Goal: Task Accomplishment & Management: Complete application form

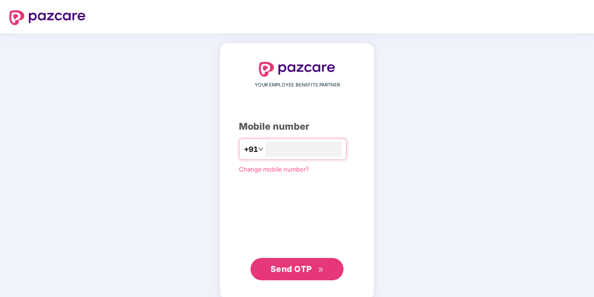
type input "**********"
click at [284, 266] on span "Send OTP" at bounding box center [291, 268] width 41 height 10
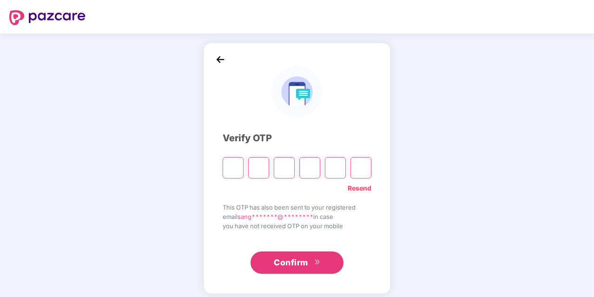
type input "*"
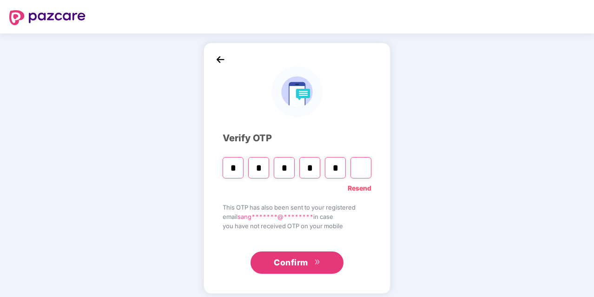
type input "*"
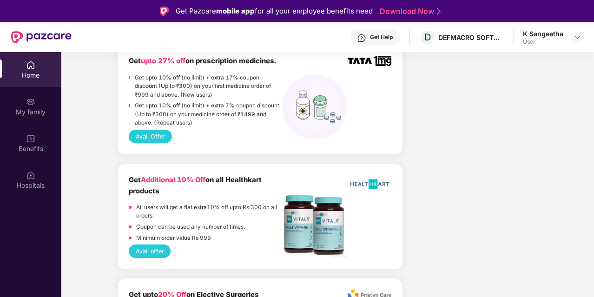
scroll to position [845, 0]
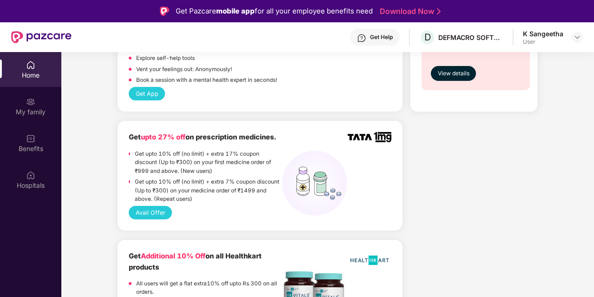
click at [147, 213] on button "Avail Offer" at bounding box center [150, 212] width 43 height 13
click at [17, 137] on div "Benefits" at bounding box center [30, 143] width 61 height 35
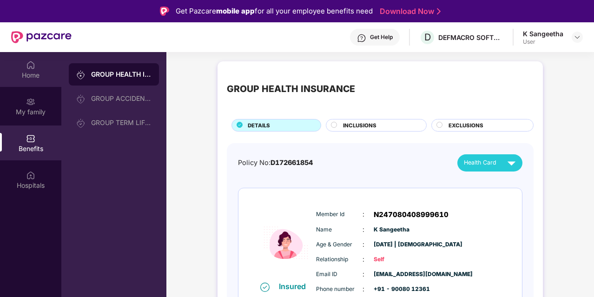
click at [33, 66] on img at bounding box center [30, 64] width 9 height 9
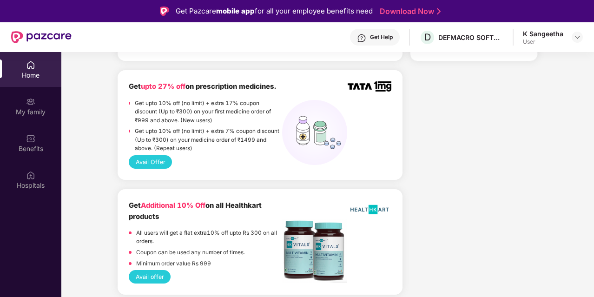
scroll to position [910, 0]
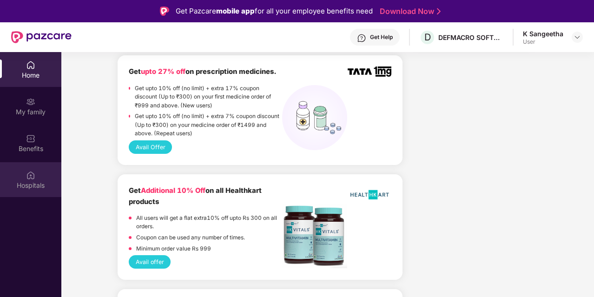
click at [34, 178] on img at bounding box center [30, 175] width 9 height 9
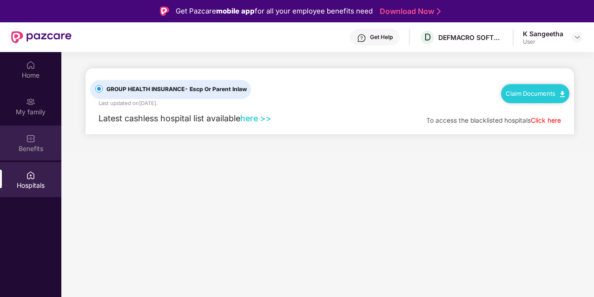
click at [38, 144] on div "Benefits" at bounding box center [30, 148] width 61 height 9
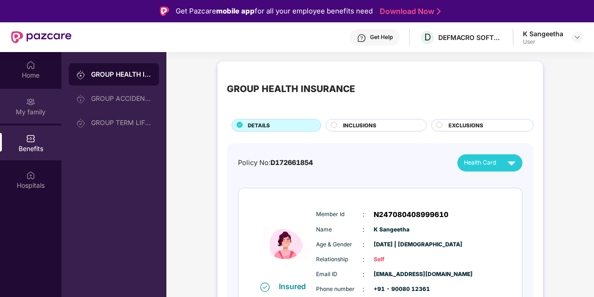
click at [35, 105] on div "My family" at bounding box center [30, 106] width 61 height 35
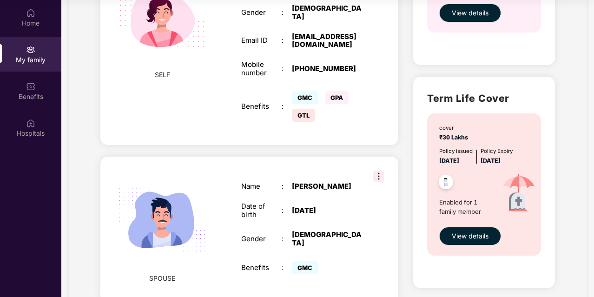
scroll to position [436, 0]
click at [468, 235] on span "View details" at bounding box center [470, 236] width 37 height 10
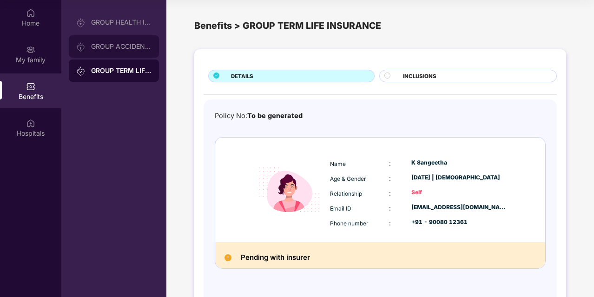
click at [124, 53] on div "GROUP ACCIDENTAL INSURANCE" at bounding box center [114, 46] width 90 height 22
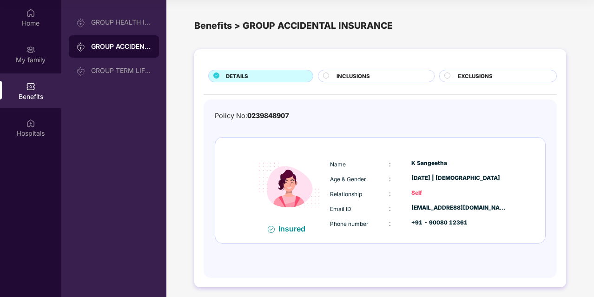
scroll to position [3, 0]
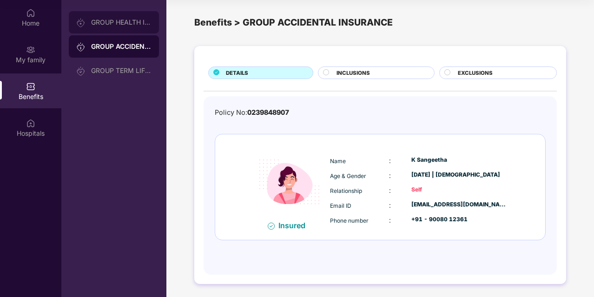
click at [109, 27] on div "GROUP HEALTH INSURANCE" at bounding box center [114, 22] width 90 height 22
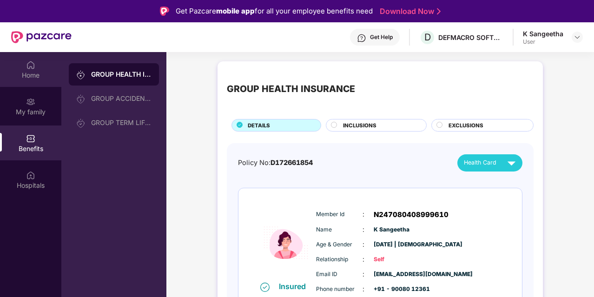
click at [31, 73] on div "Home" at bounding box center [30, 75] width 61 height 9
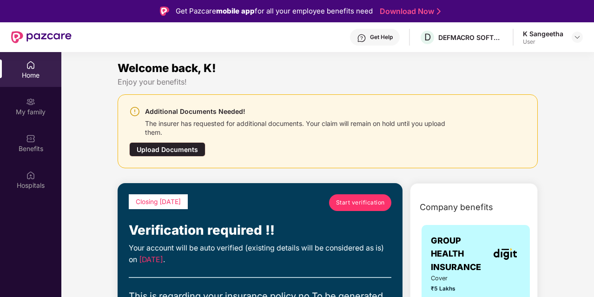
click at [165, 150] on div "Upload Documents" at bounding box center [167, 149] width 76 height 14
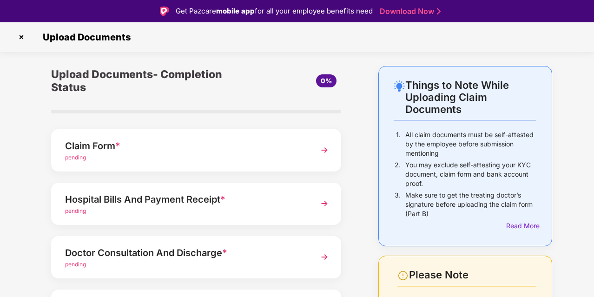
click at [227, 138] on div "Claim Form * pending" at bounding box center [196, 150] width 290 height 42
